Goal: Task Accomplishment & Management: Manage account settings

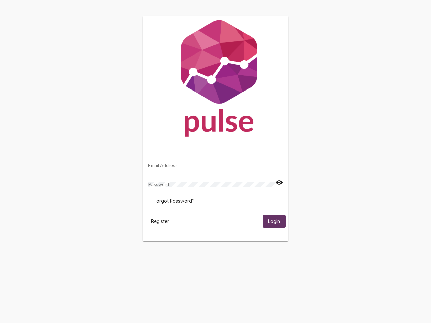
click at [216, 163] on input "Email Address" at bounding box center [215, 165] width 135 height 5
click at [279, 183] on mat-icon "visibility" at bounding box center [279, 183] width 7 height 8
click at [174, 201] on span "Forgot Password?" at bounding box center [174, 201] width 41 height 6
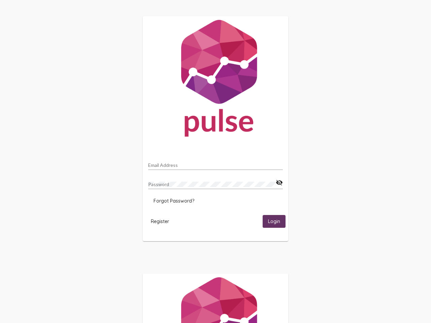
click at [160, 221] on span "Register" at bounding box center [160, 222] width 18 height 6
click at [274, 221] on html "Email Address Password visibility_off Forgot Password? Register Login" at bounding box center [215, 218] width 431 height 436
